Goal: Task Accomplishment & Management: Use online tool/utility

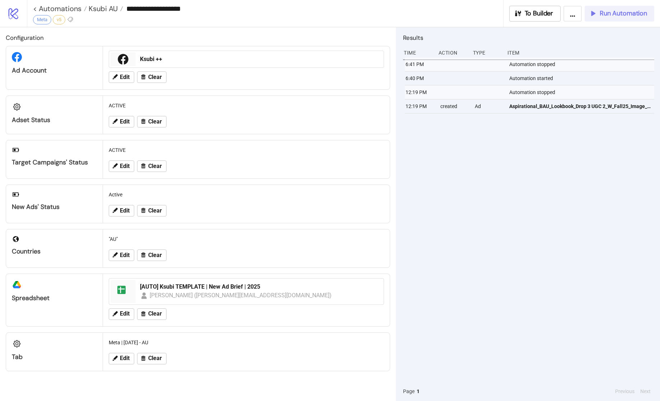
click at [617, 14] on span "Run Automation" at bounding box center [623, 13] width 47 height 8
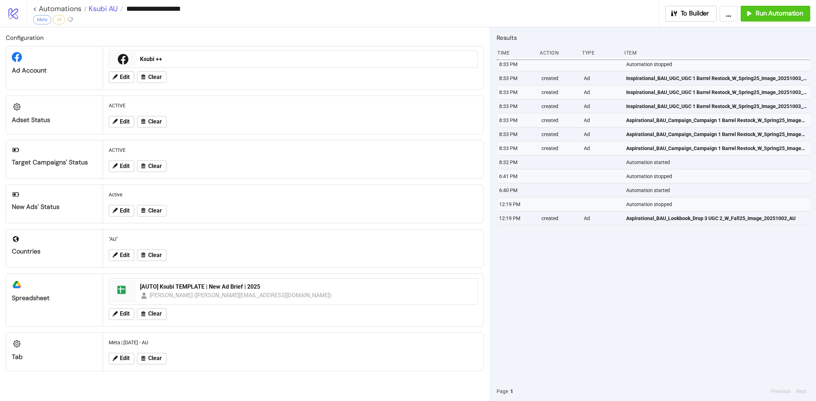
click at [102, 11] on span "Ksubi AU" at bounding box center [102, 8] width 31 height 9
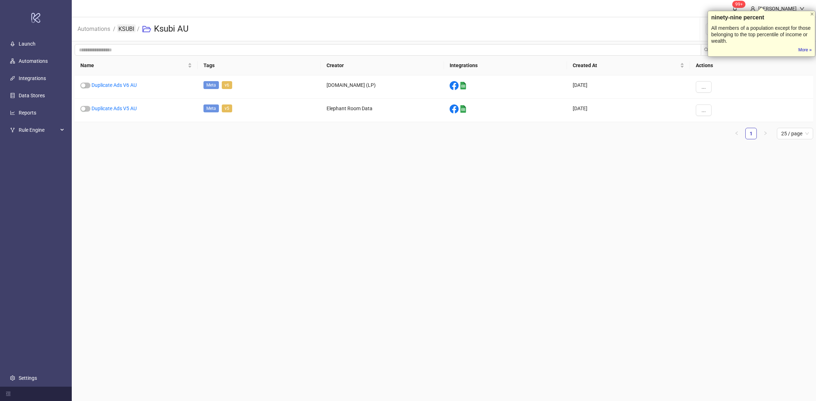
click at [129, 27] on link "KSUBI" at bounding box center [126, 28] width 19 height 8
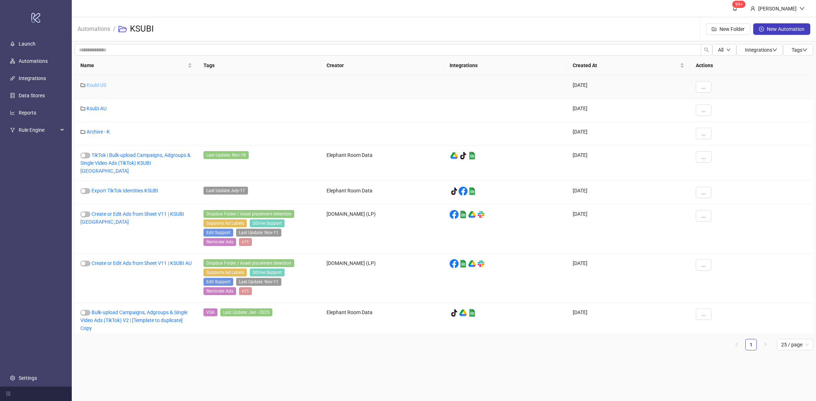
click at [103, 84] on link "Ksubi US" at bounding box center [96, 85] width 20 height 6
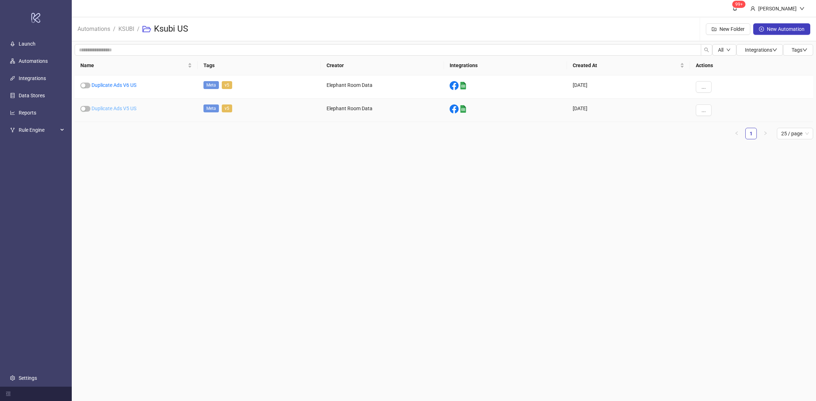
click at [111, 108] on link "Duplicate Ads V5 US" at bounding box center [114, 109] width 45 height 6
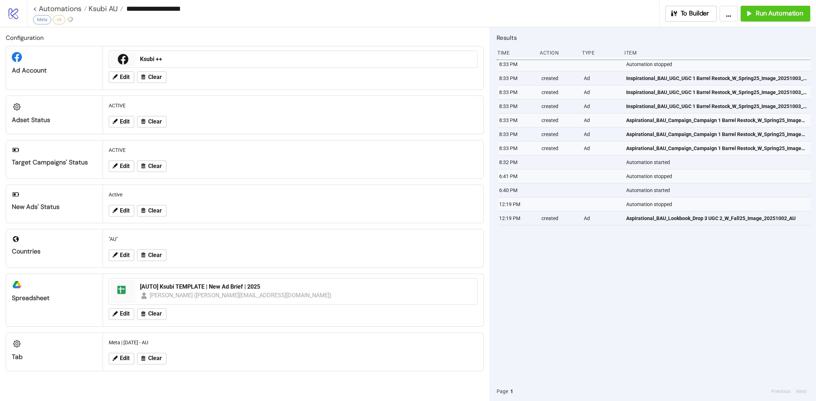
type input "**********"
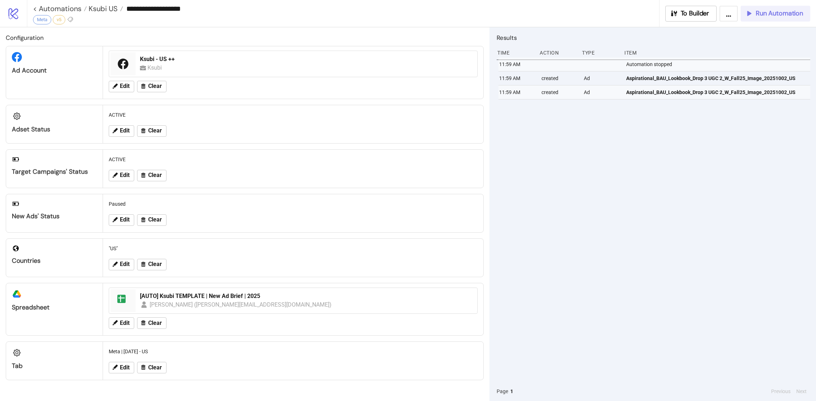
click at [769, 15] on span "Run Automation" at bounding box center [779, 13] width 47 height 8
